Goal: Use online tool/utility: Utilize a website feature to perform a specific function

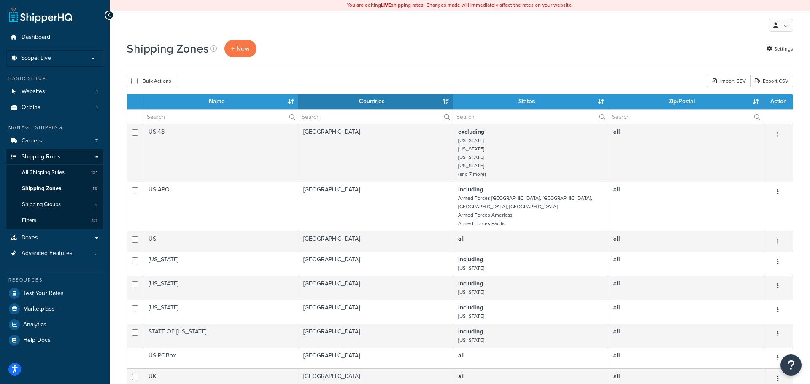
select select "15"
click at [57, 19] on link at bounding box center [40, 14] width 63 height 17
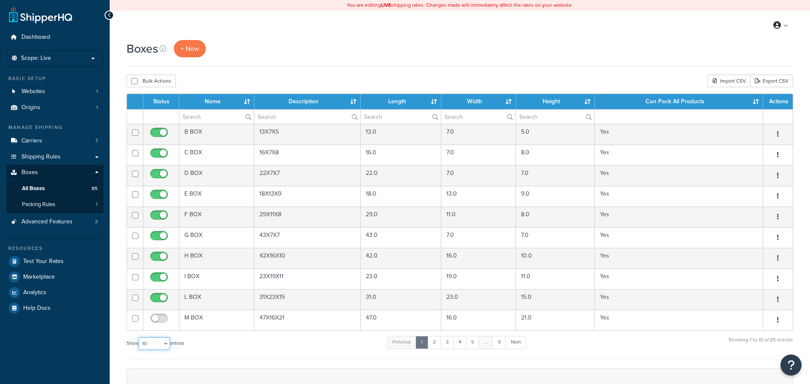
click at [155, 349] on select "10 15 25 50 100 1000" at bounding box center [154, 343] width 32 height 13
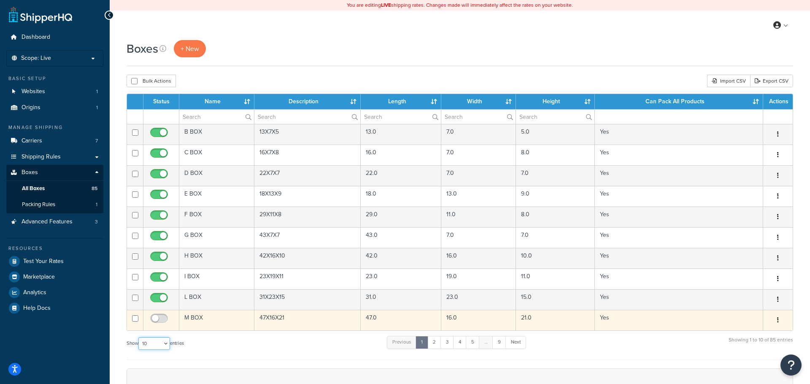
select select "1000"
click at [139, 338] on select "10 15 25 50 100 1000" at bounding box center [154, 343] width 32 height 13
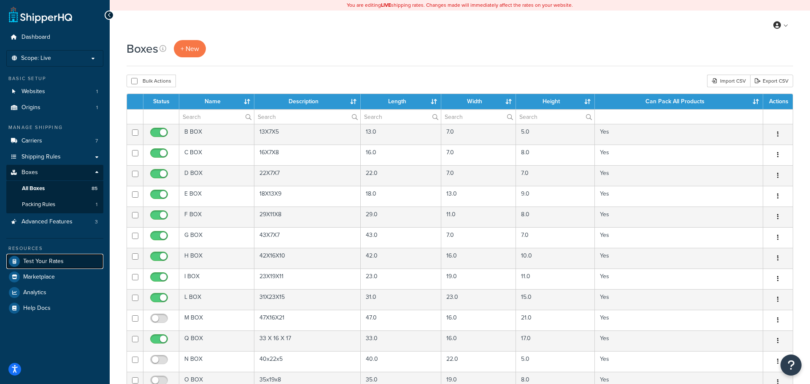
click at [48, 266] on link "Test Your Rates" at bounding box center [54, 261] width 97 height 15
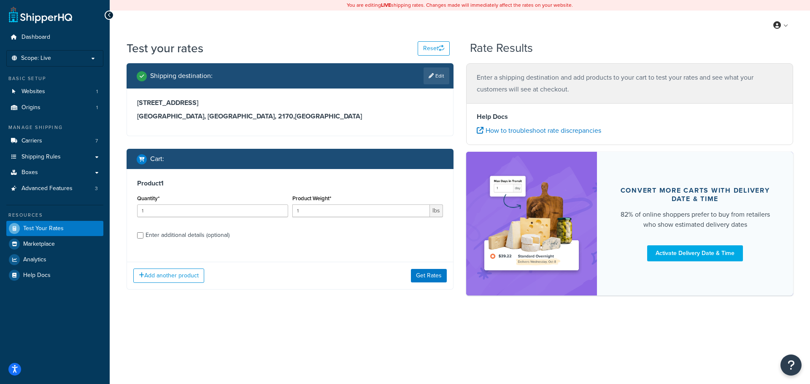
click at [215, 238] on div "Enter additional details (optional)" at bounding box center [188, 235] width 84 height 12
click at [143, 238] on input "Enter additional details (optional)" at bounding box center [140, 235] width 6 height 6
checkbox input "true"
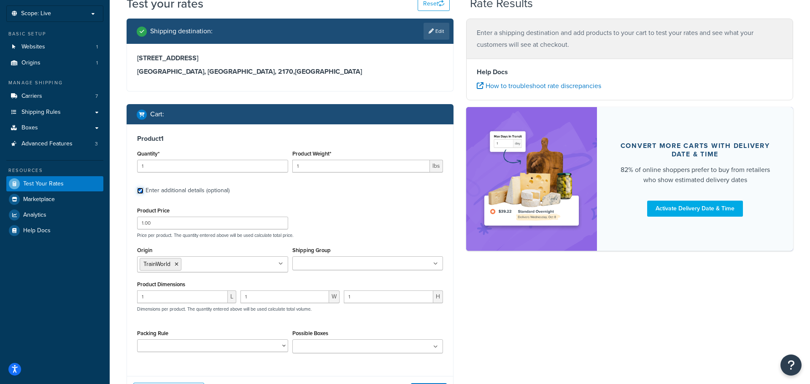
scroll to position [46, 0]
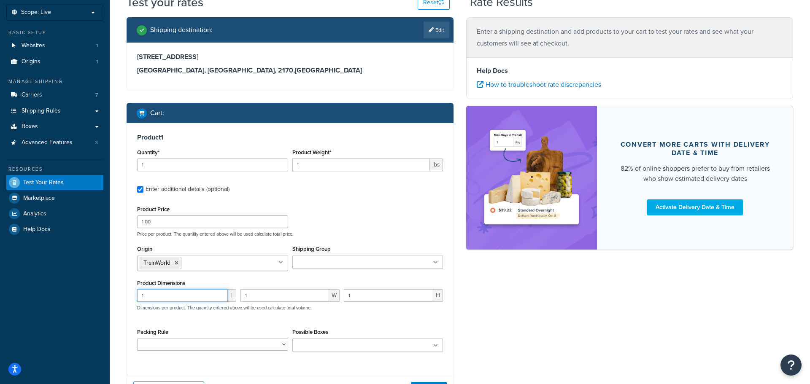
click at [186, 294] on input "1" at bounding box center [182, 295] width 91 height 13
type input "21"
type input "14"
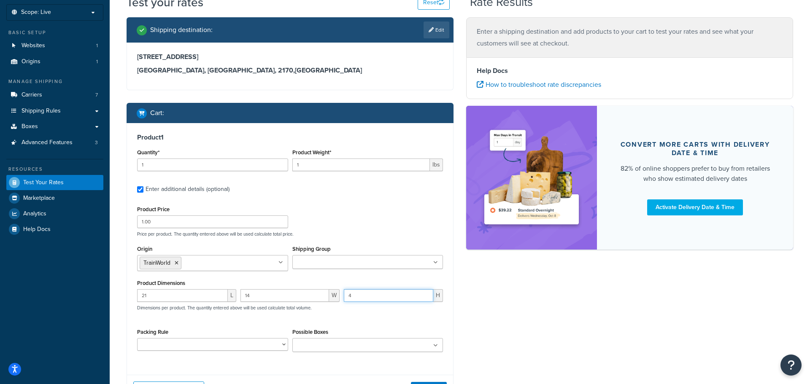
type input "4"
click at [363, 349] on input "Possible Boxes" at bounding box center [332, 345] width 75 height 9
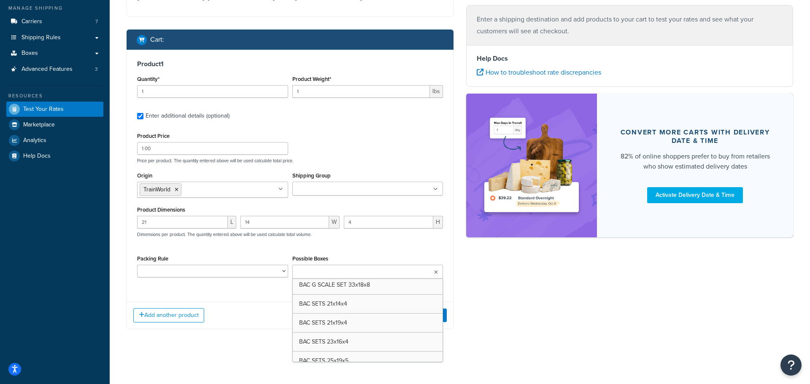
scroll to position [137, 0]
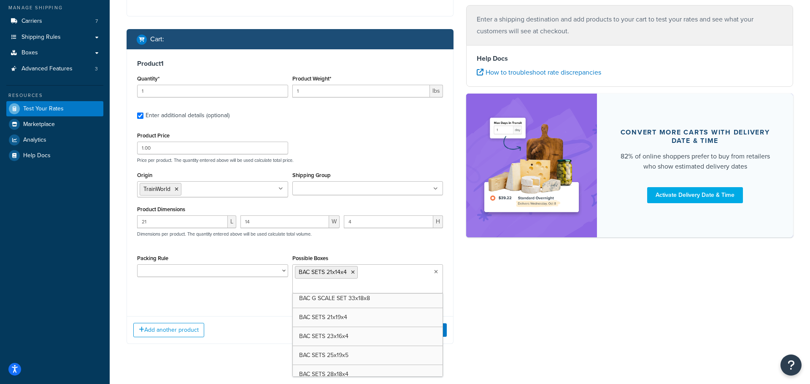
click at [249, 366] on div "Test your rates Reset Rate Results Shipping destination : Edit 40 Mainsbridge A…" at bounding box center [460, 149] width 700 height 458
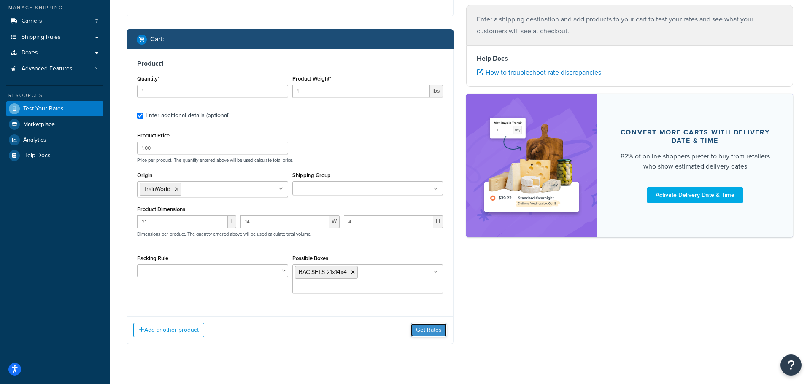
click at [421, 327] on button "Get Rates" at bounding box center [429, 330] width 36 height 13
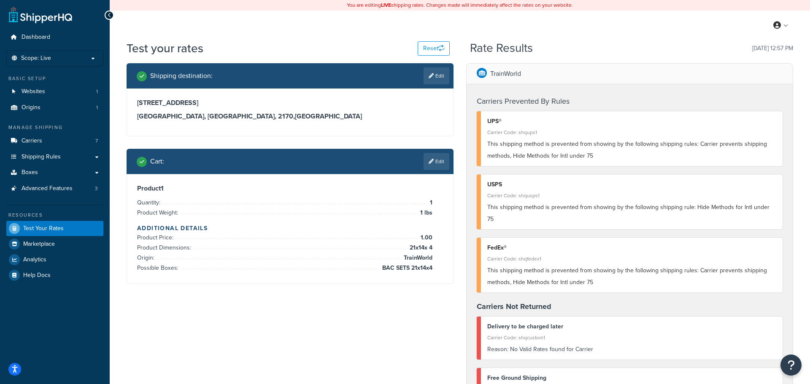
scroll to position [2, 0]
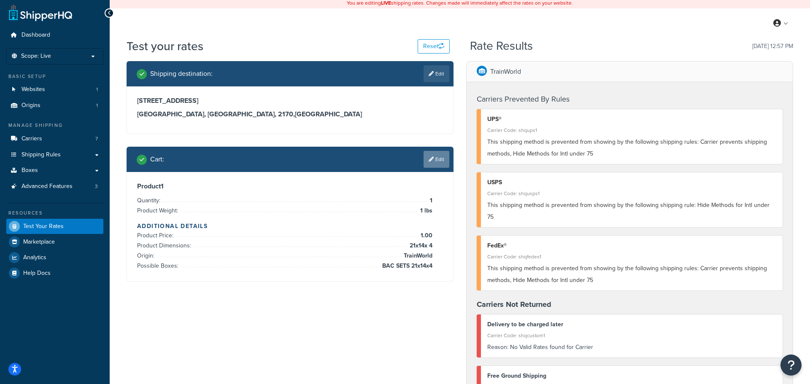
click at [433, 159] on link "Edit" at bounding box center [437, 159] width 26 height 17
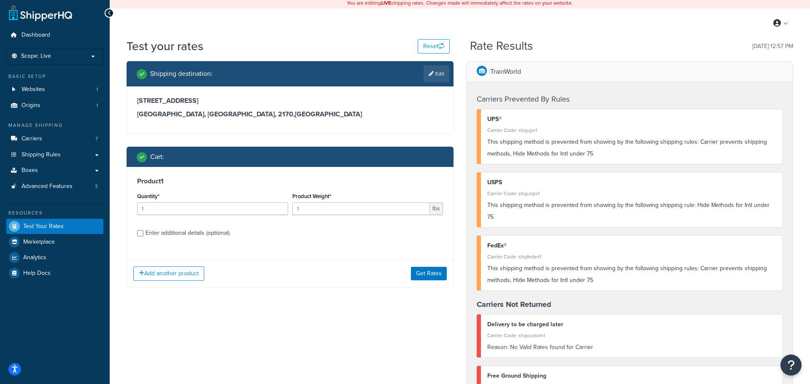
click at [182, 233] on div "Enter additional details (optional)" at bounding box center [188, 233] width 84 height 12
click at [143, 233] on input "Enter additional details (optional)" at bounding box center [140, 233] width 6 height 6
checkbox input "true"
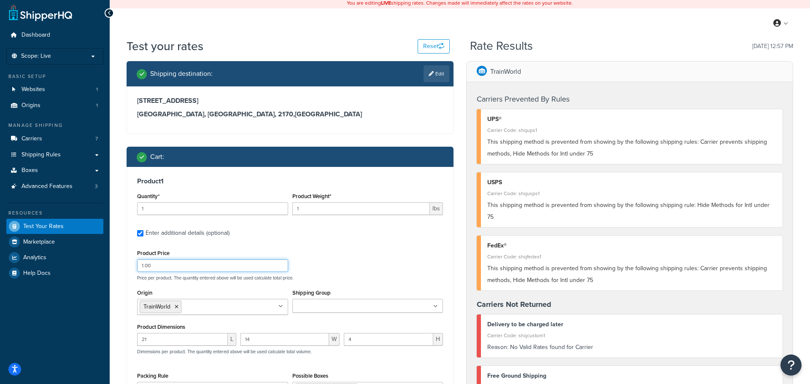
click at [179, 267] on input "1.00" at bounding box center [212, 265] width 151 height 13
type input "100.00"
click at [391, 233] on label "Enter additional details (optional)" at bounding box center [294, 232] width 297 height 13
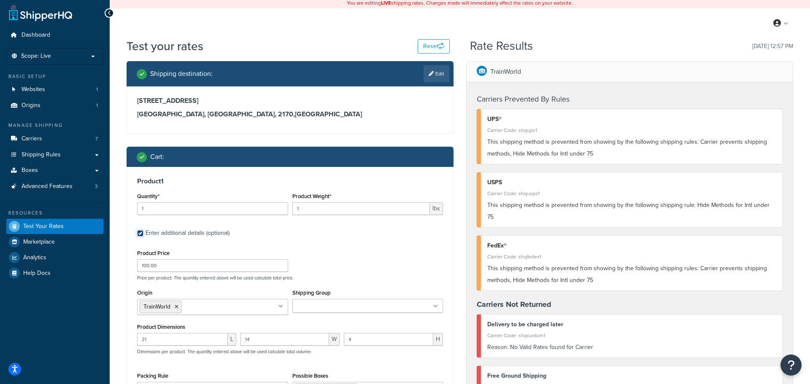
click at [143, 233] on input "Enter additional details (optional)" at bounding box center [140, 233] width 6 height 6
checkbox input "false"
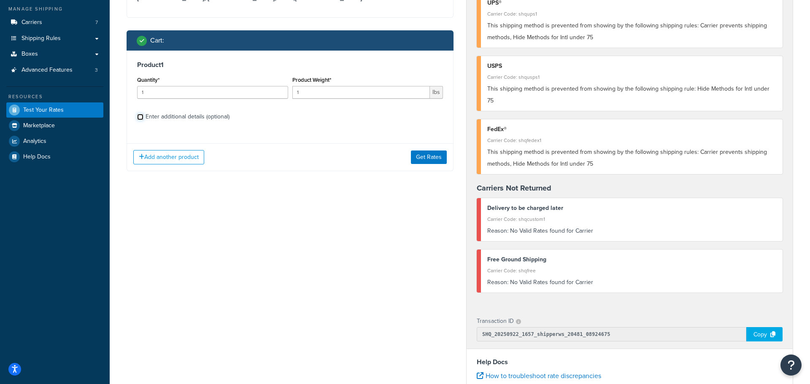
scroll to position [143, 0]
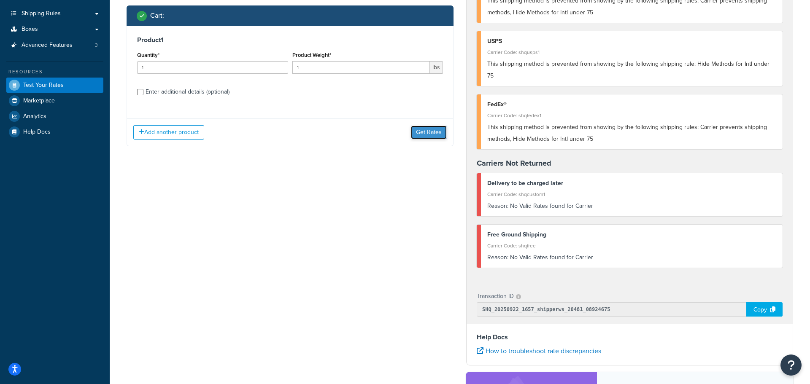
click at [432, 134] on button "Get Rates" at bounding box center [429, 132] width 36 height 13
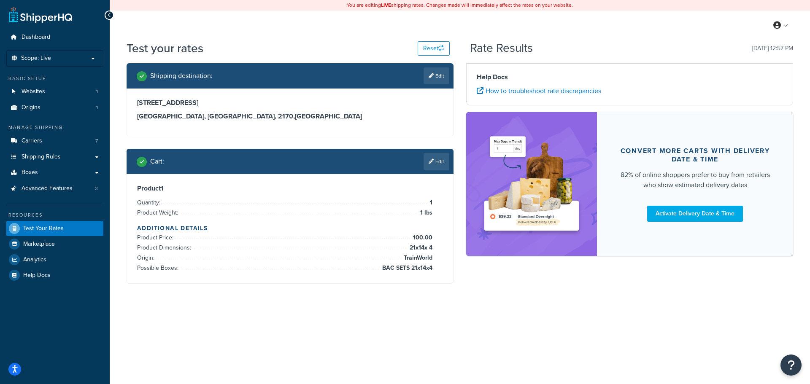
scroll to position [0, 0]
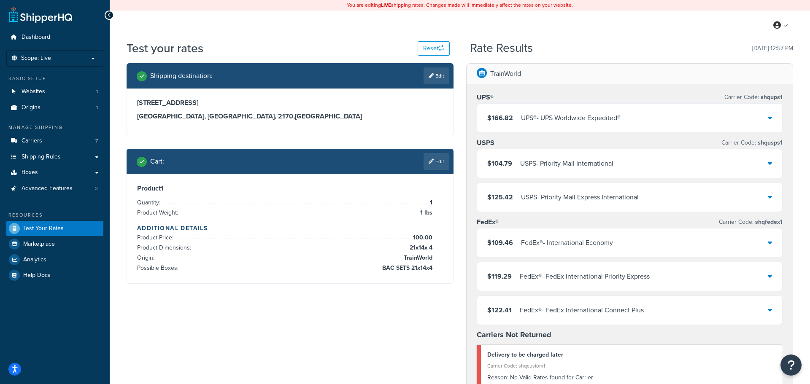
click at [551, 130] on div "$166.82 UPS® - UPS Worldwide Expedited®" at bounding box center [629, 118] width 305 height 29
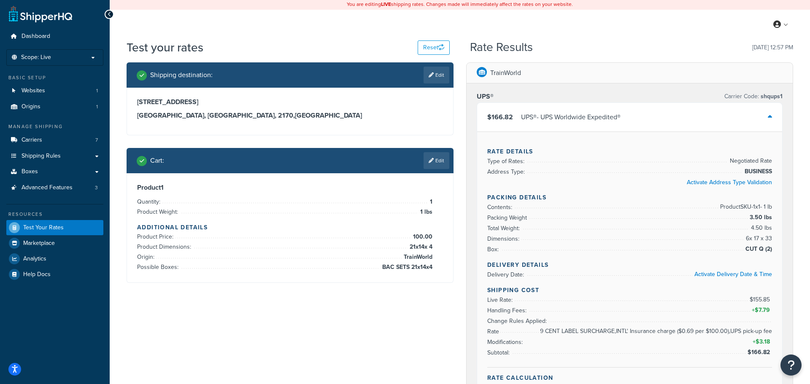
scroll to position [3, 0]
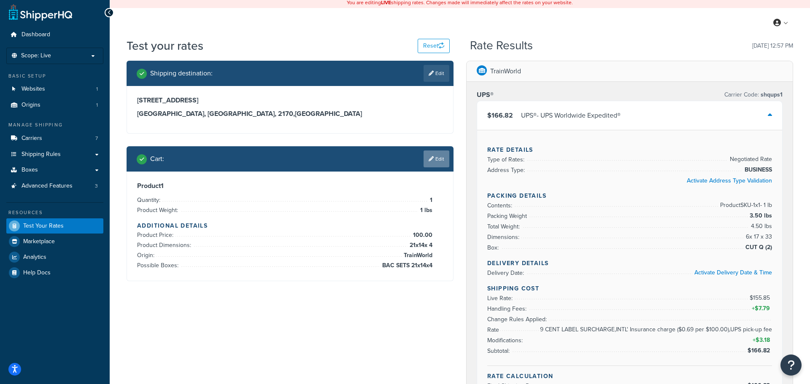
click at [440, 156] on link "Edit" at bounding box center [437, 159] width 26 height 17
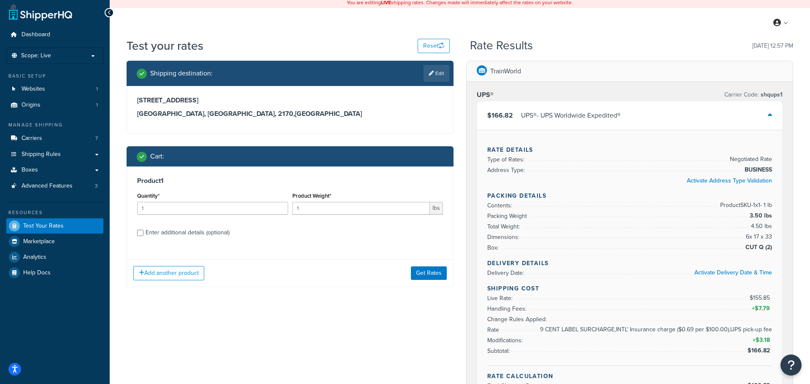
click at [188, 233] on div "Enter additional details (optional)" at bounding box center [188, 233] width 84 height 12
click at [143, 233] on input "Enter additional details (optional)" at bounding box center [140, 233] width 6 height 6
checkbox input "true"
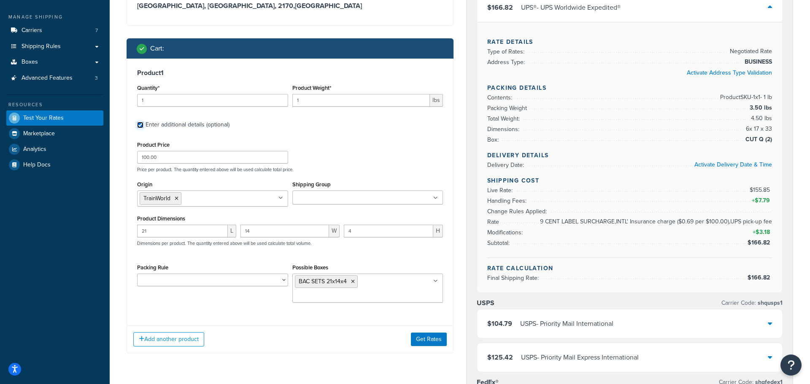
scroll to position [119, 0]
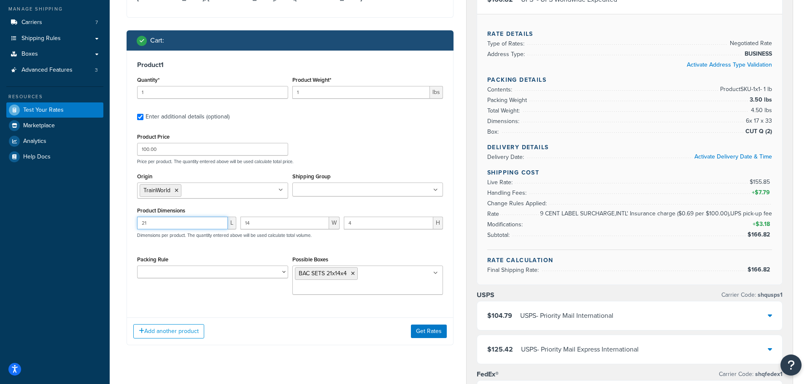
click at [165, 226] on input "21" at bounding box center [182, 223] width 91 height 13
type input "20"
type input "13"
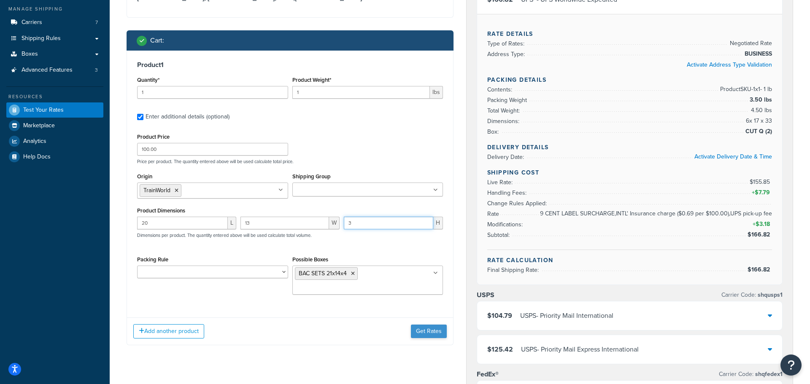
type input "3"
click at [428, 330] on button "Get Rates" at bounding box center [429, 331] width 36 height 13
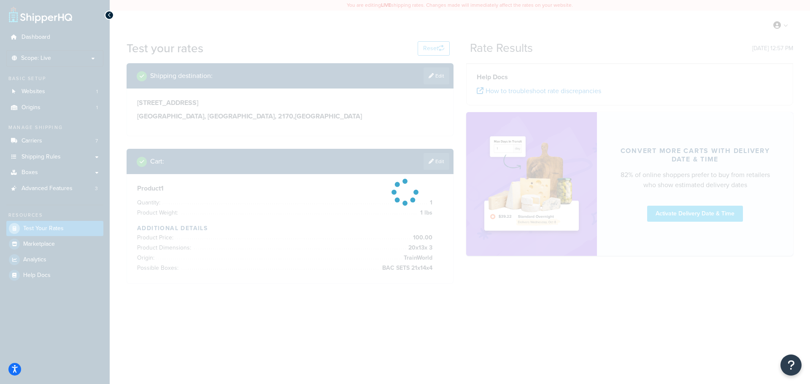
scroll to position [0, 0]
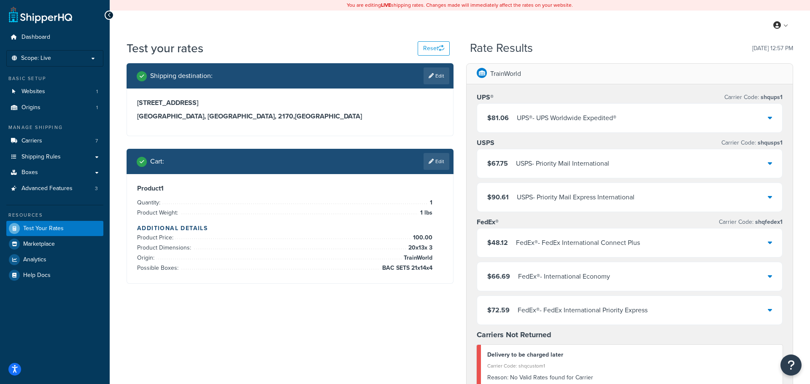
click at [587, 127] on div "$81.06 UPS® - UPS Worldwide Expedited®" at bounding box center [629, 118] width 305 height 29
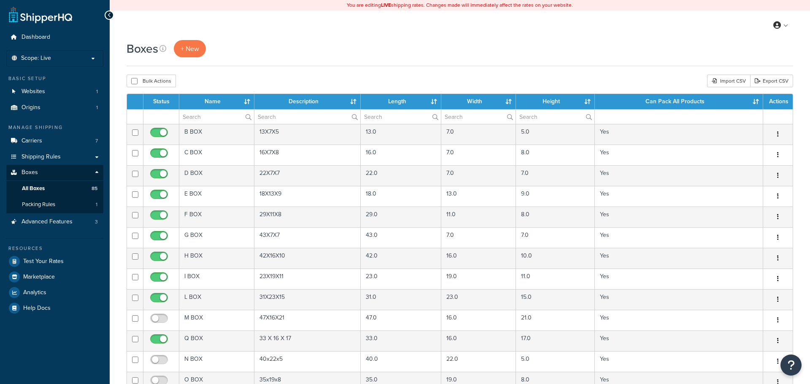
select select "1000"
